Goal: Transaction & Acquisition: Purchase product/service

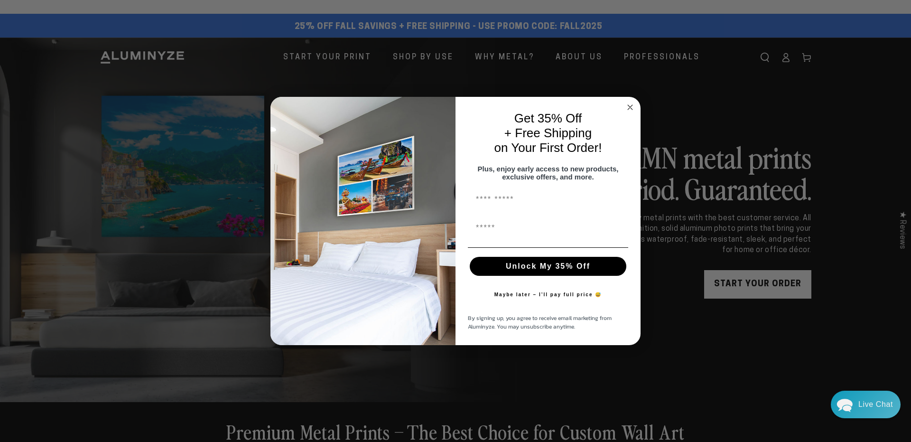
click at [632, 107] on circle "Close dialog" at bounding box center [630, 107] width 11 height 11
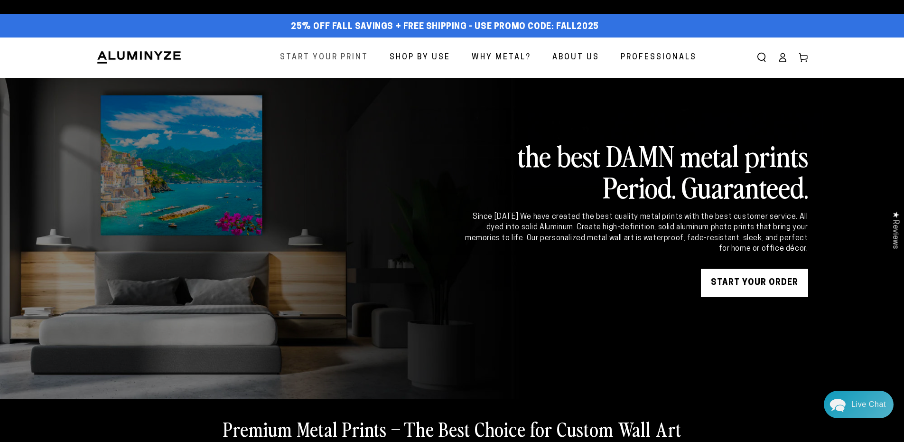
click at [328, 61] on span "Start Your Print" at bounding box center [324, 58] width 88 height 14
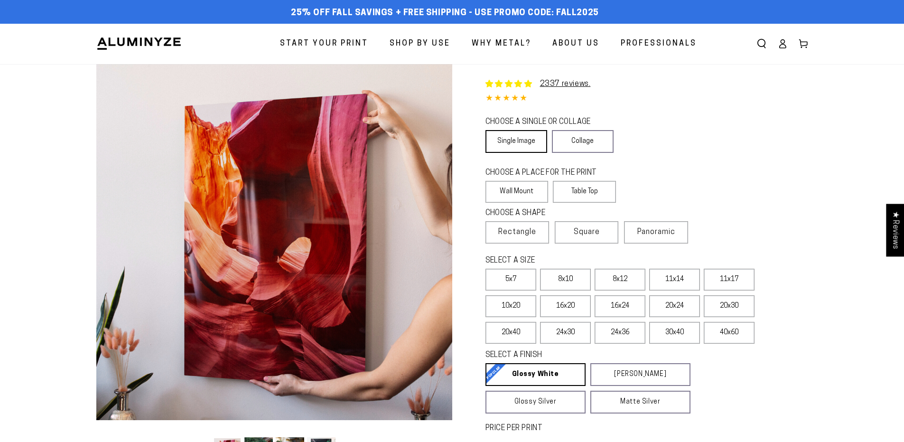
select select "**********"
click at [596, 194] on label "Table Top" at bounding box center [584, 192] width 63 height 22
click at [577, 181] on label "Table Top" at bounding box center [584, 192] width 63 height 22
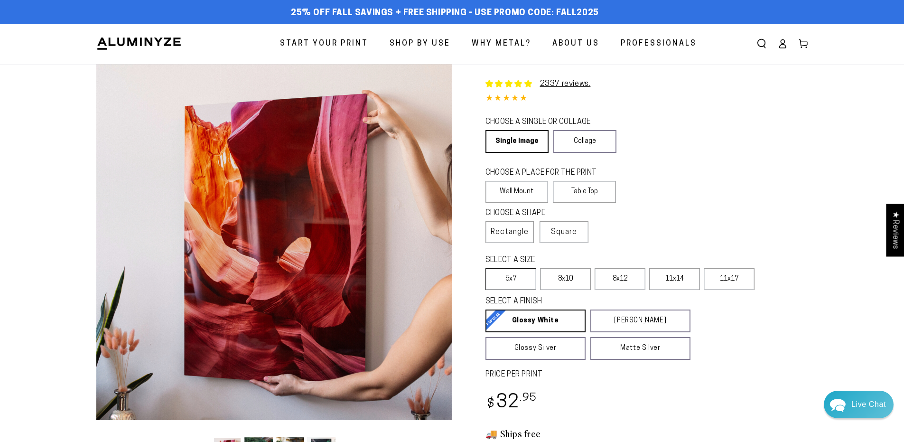
scroll to position [95, 0]
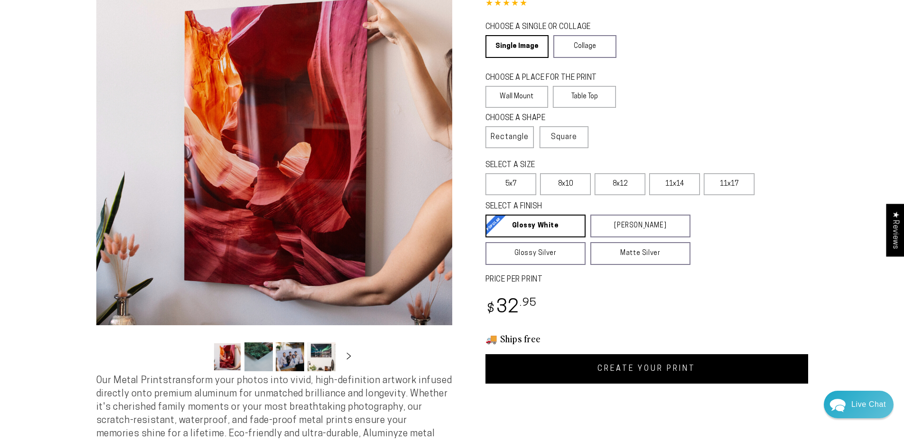
click at [592, 372] on link "CREATE YOUR PRINT" at bounding box center [646, 368] width 323 height 29
